Goal: Task Accomplishment & Management: Manage account settings

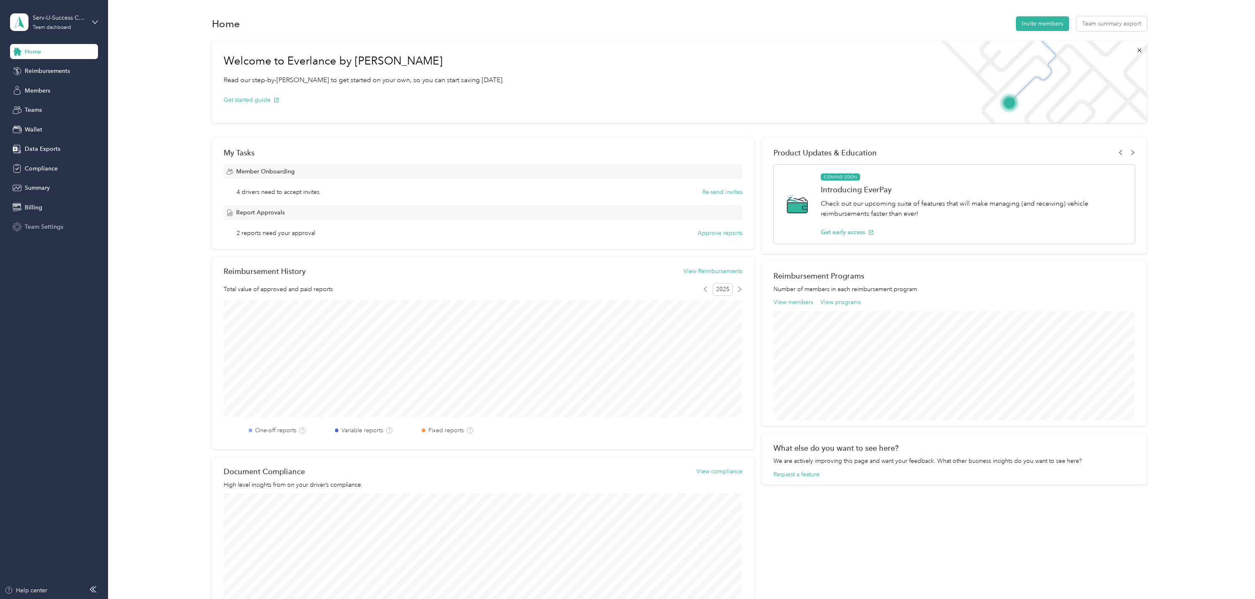
click at [48, 230] on span "Team Settings" at bounding box center [44, 226] width 39 height 9
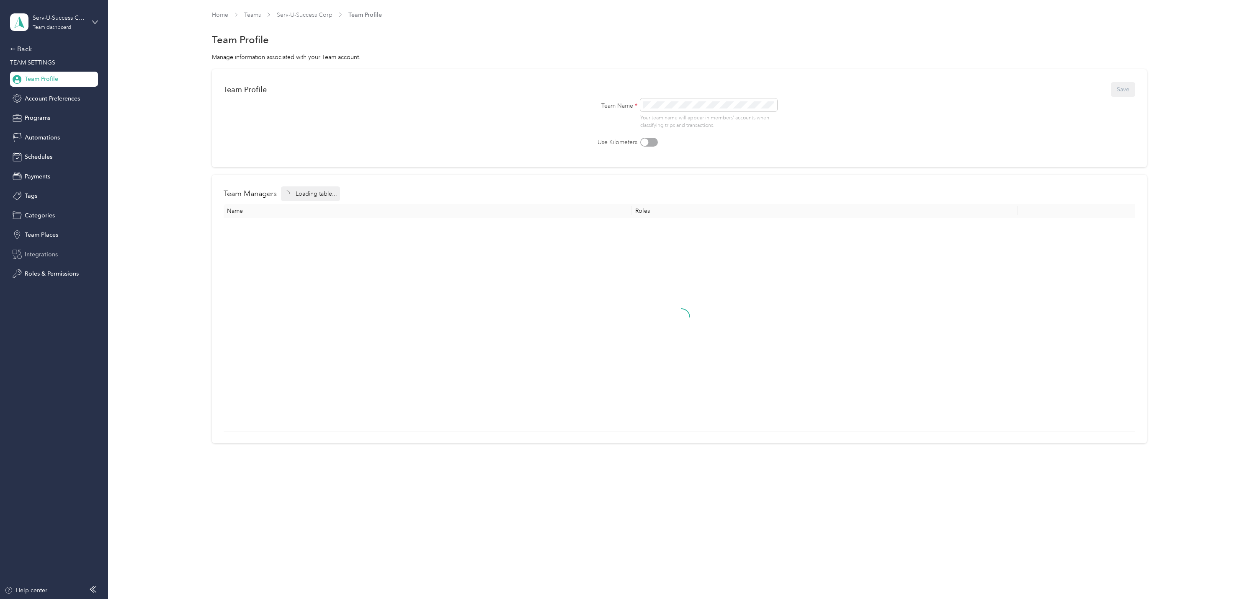
click at [36, 258] on span "Integrations" at bounding box center [41, 254] width 33 height 9
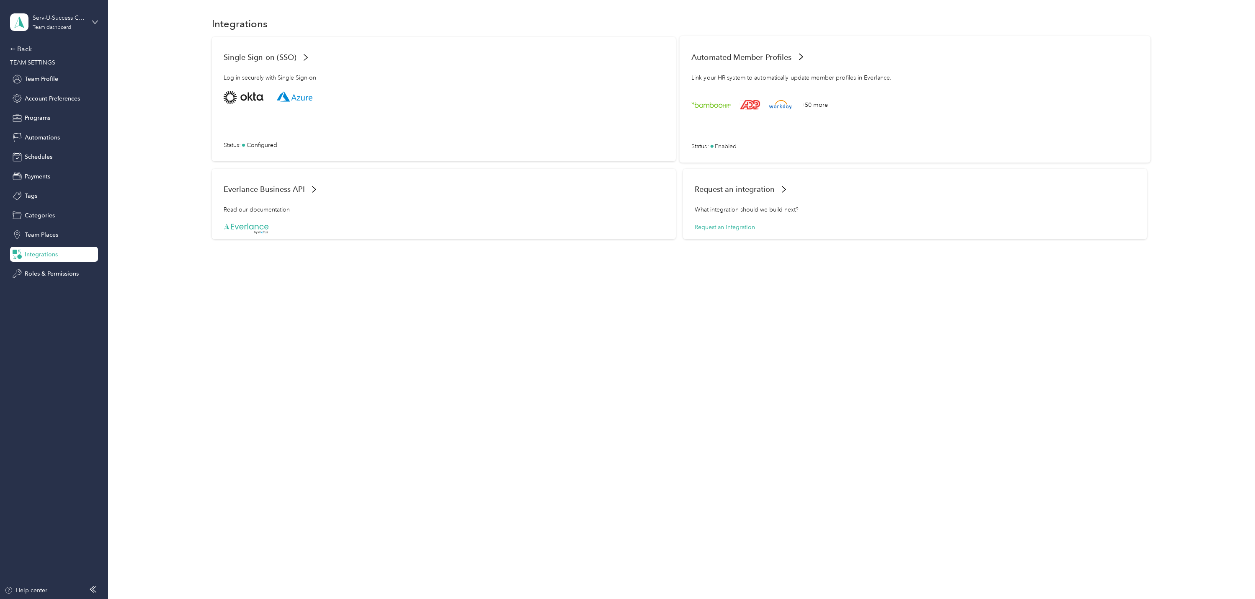
click at [731, 131] on div "+50 more Status : Enabled" at bounding box center [914, 120] width 447 height 59
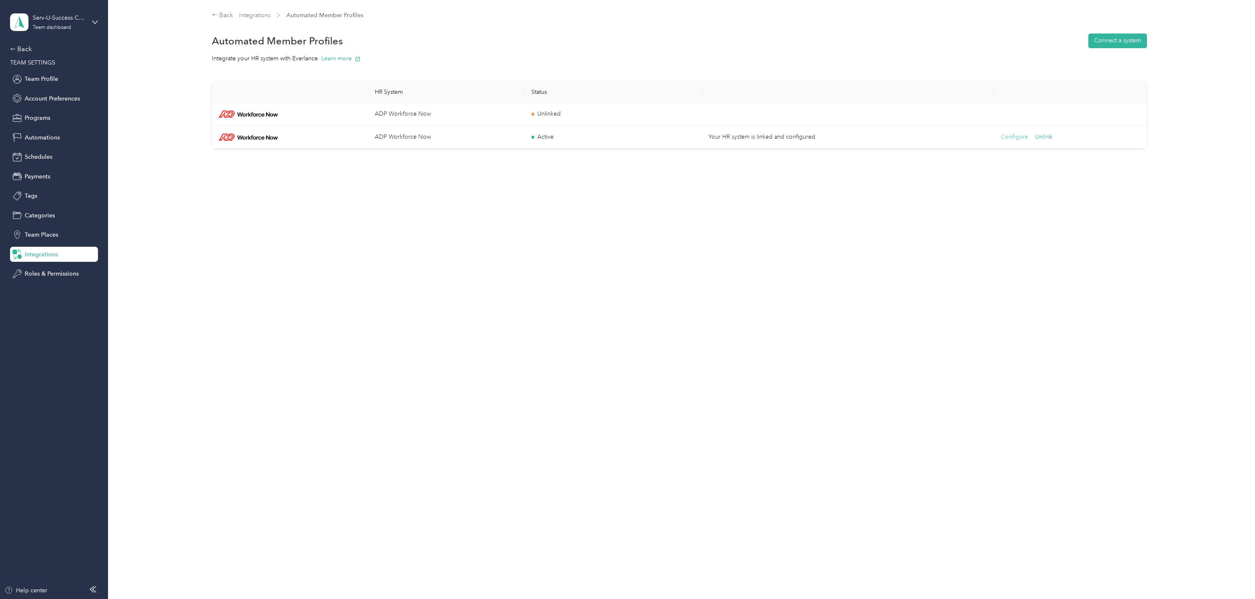
click at [1007, 137] on button "Configure" at bounding box center [1014, 136] width 27 height 9
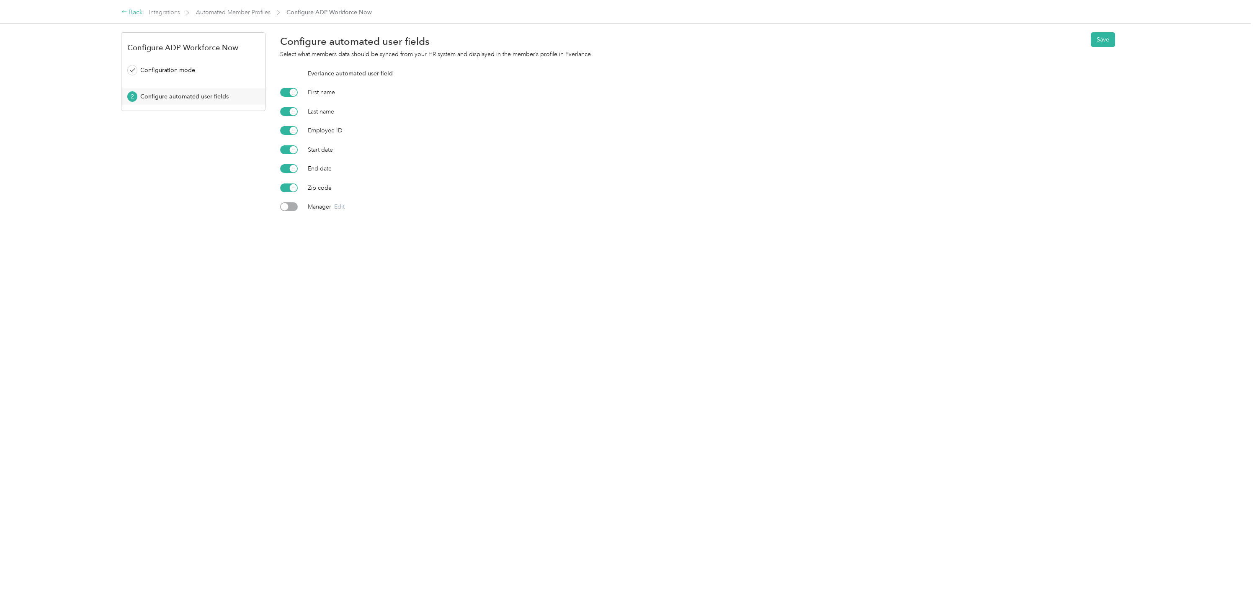
click at [129, 12] on div "Back" at bounding box center [132, 13] width 22 height 10
